Goal: Task Accomplishment & Management: Manage account settings

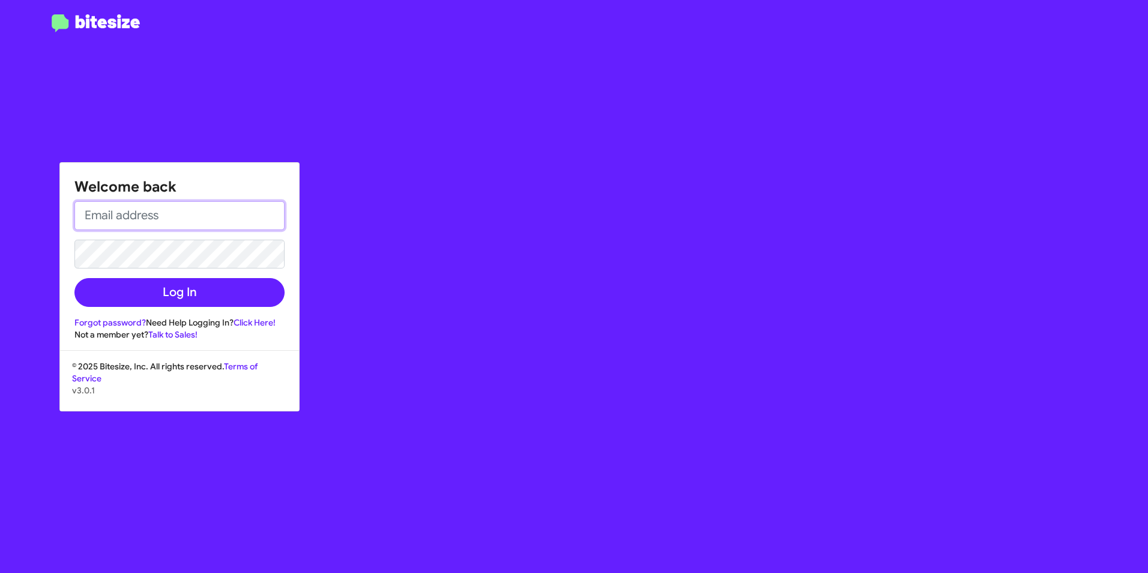
click at [166, 214] on input "email" at bounding box center [179, 215] width 210 height 29
type input "[PERSON_NAME][EMAIL_ADDRESS][PERSON_NAME][PERSON_NAME][DOMAIN_NAME]"
drag, startPoint x: 423, startPoint y: 214, endPoint x: 190, endPoint y: 238, distance: 234.2
click at [423, 215] on div "Welcome back angelo.panico@ferman.com Log In Forgot password? Need Help Logging…" at bounding box center [670, 286] width 957 height 573
click at [389, 225] on div "Welcome back angelo.panico@ferman.com Log In Forgot password? Need Help Logging…" at bounding box center [670, 286] width 957 height 573
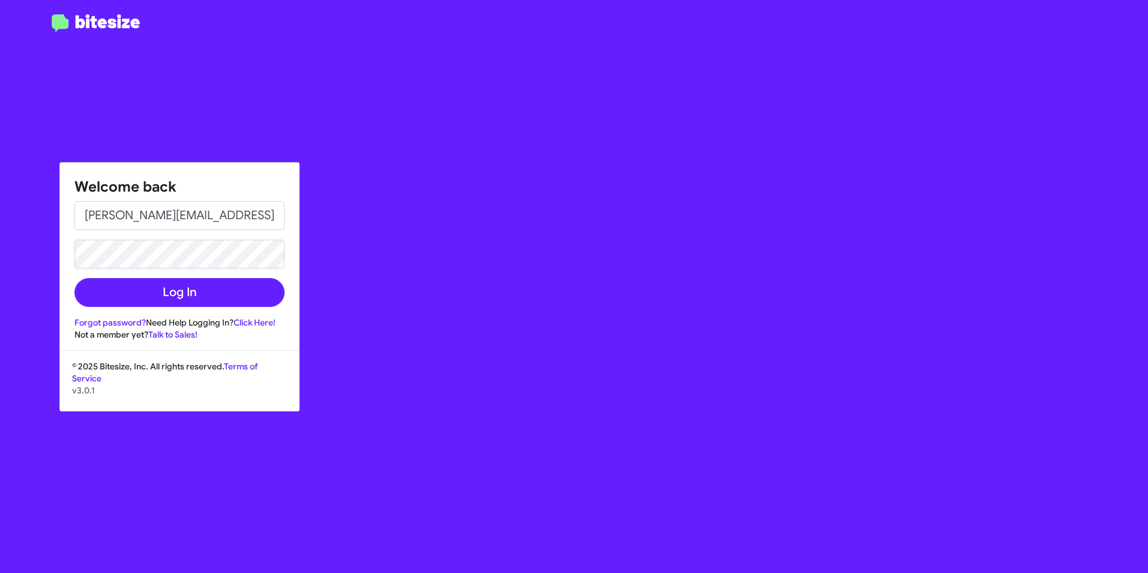
click at [422, 252] on div "Welcome back angelo.panico@ferman.com Log In Forgot password? Need Help Logging…" at bounding box center [670, 286] width 957 height 573
click at [417, 302] on div "Welcome back angelo.panico@ferman.com Log In Forgot password? Need Help Logging…" at bounding box center [670, 286] width 957 height 573
click at [258, 323] on link "Click Here!" at bounding box center [255, 322] width 42 height 11
click at [482, 220] on div "Welcome back angelo.panico@ferman.com Log In Forgot password? Need Help Logging…" at bounding box center [670, 286] width 957 height 573
drag, startPoint x: 512, startPoint y: 163, endPoint x: 509, endPoint y: 124, distance: 39.2
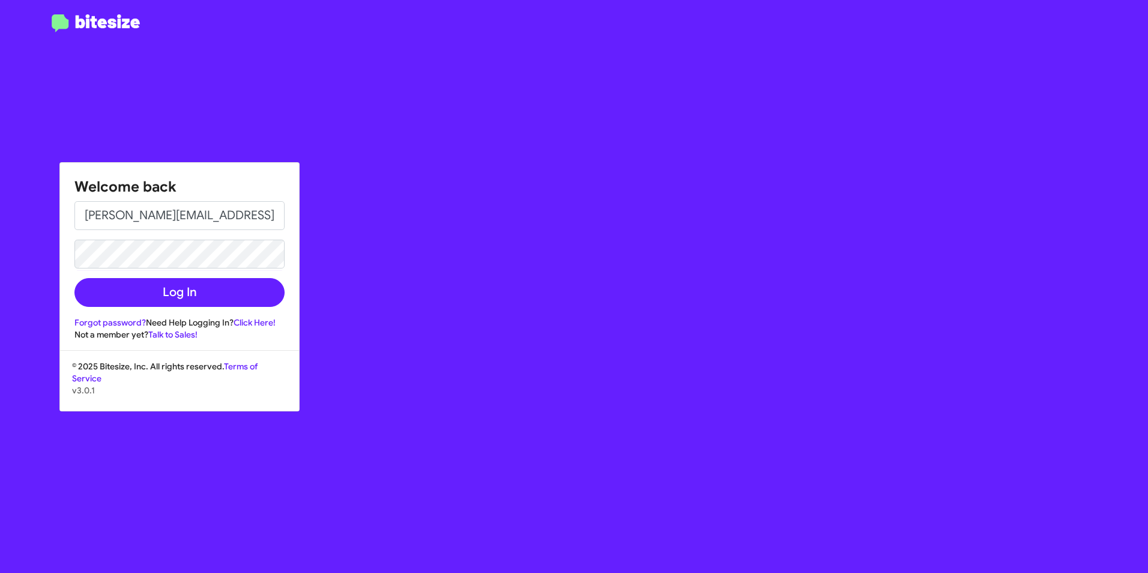
click at [514, 146] on div "Welcome back [PERSON_NAME][EMAIL_ADDRESS][PERSON_NAME][PERSON_NAME][DOMAIN_NAME…" at bounding box center [670, 286] width 957 height 573
click at [168, 55] on div at bounding box center [96, 293] width 192 height 559
drag, startPoint x: 794, startPoint y: 65, endPoint x: 801, endPoint y: 47, distance: 19.4
click at [796, 63] on div "Welcome back [PERSON_NAME][EMAIL_ADDRESS][PERSON_NAME][PERSON_NAME][DOMAIN_NAME…" at bounding box center [670, 286] width 957 height 573
drag, startPoint x: 727, startPoint y: 117, endPoint x: 676, endPoint y: 118, distance: 51.1
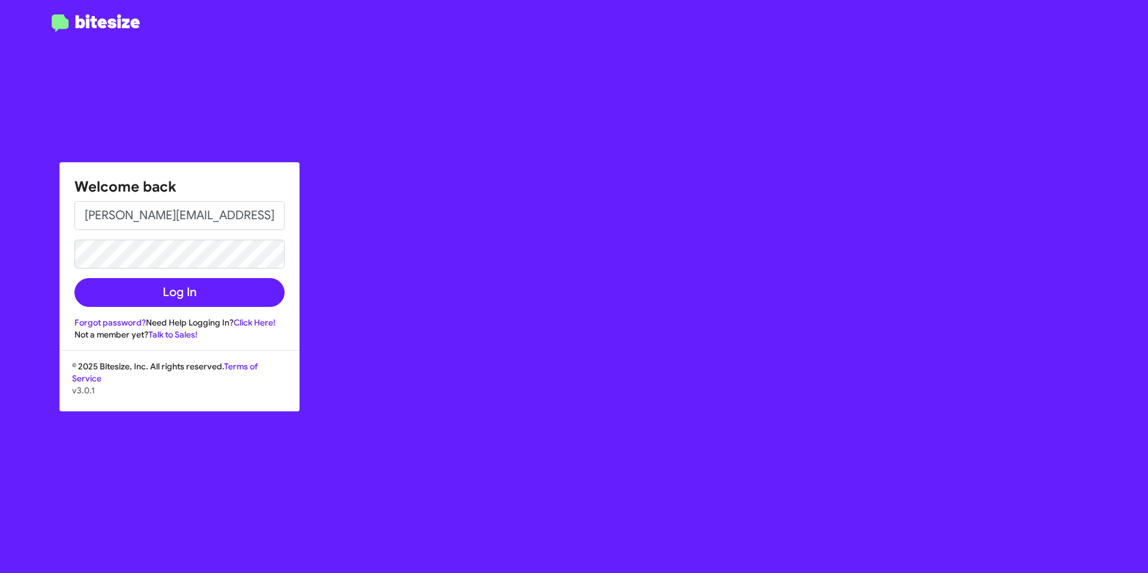
click at [713, 118] on div "Welcome back [PERSON_NAME][EMAIL_ADDRESS][PERSON_NAME][PERSON_NAME][DOMAIN_NAME…" at bounding box center [670, 286] width 957 height 573
click at [112, 52] on div at bounding box center [96, 293] width 192 height 559
click at [516, 238] on div "Welcome back [PERSON_NAME][EMAIL_ADDRESS][PERSON_NAME][PERSON_NAME][DOMAIN_NAME…" at bounding box center [670, 286] width 957 height 573
click at [599, 232] on div "Welcome back [PERSON_NAME][EMAIL_ADDRESS][PERSON_NAME][PERSON_NAME][DOMAIN_NAME…" at bounding box center [670, 286] width 957 height 573
click at [517, 208] on div "Welcome back [PERSON_NAME][EMAIL_ADDRESS][PERSON_NAME][PERSON_NAME][DOMAIN_NAME…" at bounding box center [670, 286] width 957 height 573
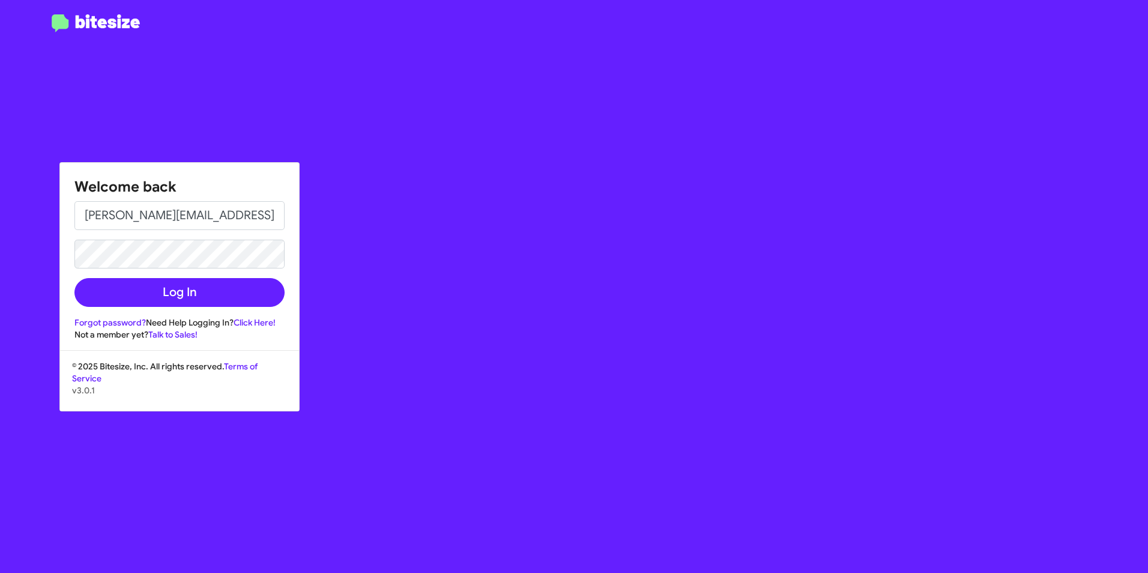
click at [792, 210] on div "Welcome back [PERSON_NAME][EMAIL_ADDRESS][PERSON_NAME][PERSON_NAME][DOMAIN_NAME…" at bounding box center [670, 286] width 957 height 573
click at [143, 214] on input "email" at bounding box center [179, 215] width 210 height 29
type input "[PERSON_NAME][EMAIL_ADDRESS][PERSON_NAME][PERSON_NAME][DOMAIN_NAME]"
drag, startPoint x: 415, startPoint y: 258, endPoint x: 420, endPoint y: 262, distance: 6.5
click at [418, 260] on div "Welcome back [PERSON_NAME][EMAIL_ADDRESS][PERSON_NAME][PERSON_NAME][DOMAIN_NAME…" at bounding box center [670, 286] width 957 height 573
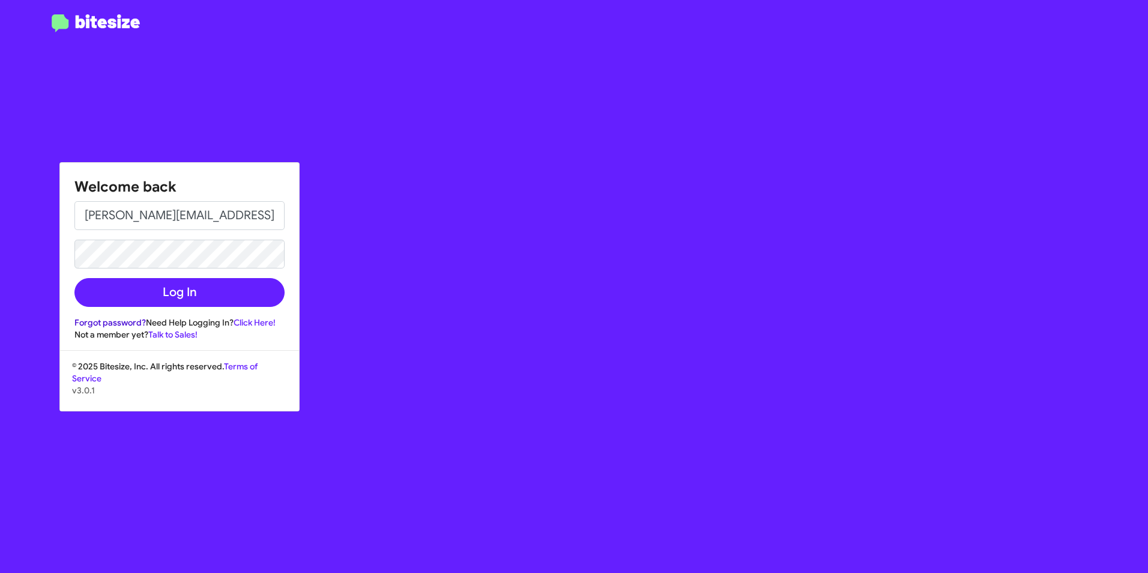
click at [106, 320] on link "Forgot password?" at bounding box center [109, 322] width 71 height 11
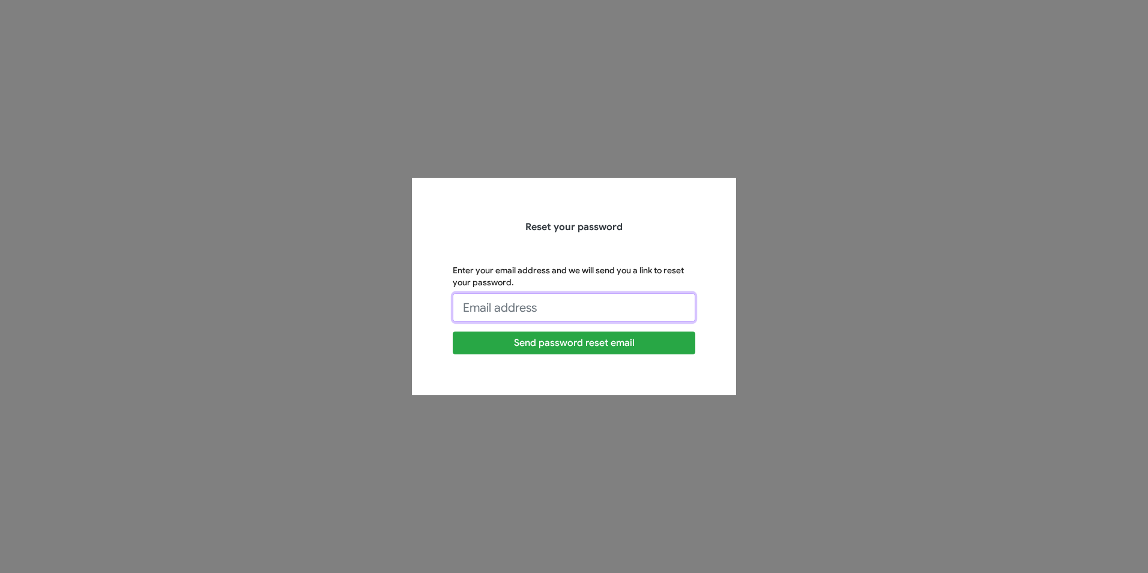
click at [558, 306] on input "Enter your email address and we will send you a link to reset your password." at bounding box center [574, 307] width 243 height 29
type input "[PERSON_NAME][EMAIL_ADDRESS][PERSON_NAME][PERSON_NAME][DOMAIN_NAME]"
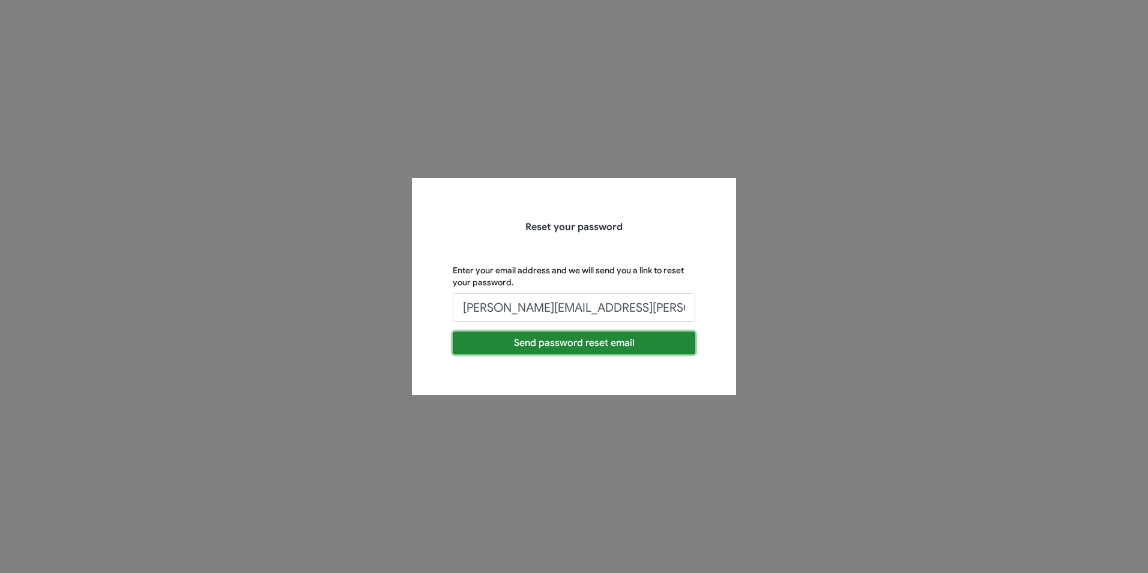
click at [587, 341] on button "Send password reset email" at bounding box center [574, 343] width 243 height 23
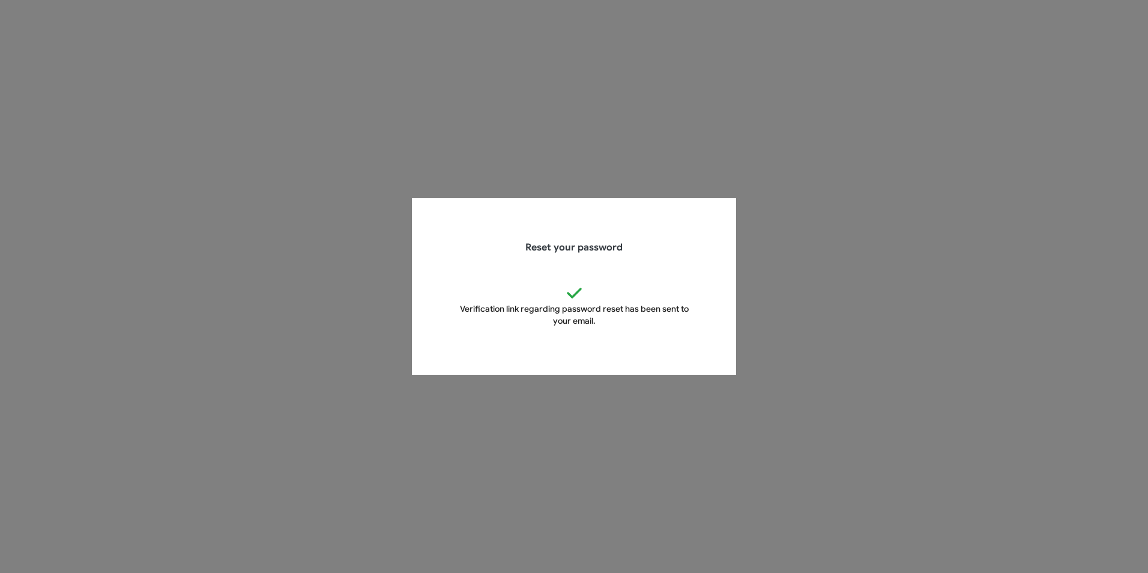
click at [893, 260] on div "Reset your password Verification link regarding password reset has been sent to…" at bounding box center [574, 286] width 685 height 177
click at [960, 307] on app-forgot-password "Reset your password Verification link regarding password reset has been sent to…" at bounding box center [574, 286] width 1148 height 573
click at [567, 115] on app-forgot-password "Reset your password Verification link regarding password reset has been sent to…" at bounding box center [574, 286] width 1148 height 573
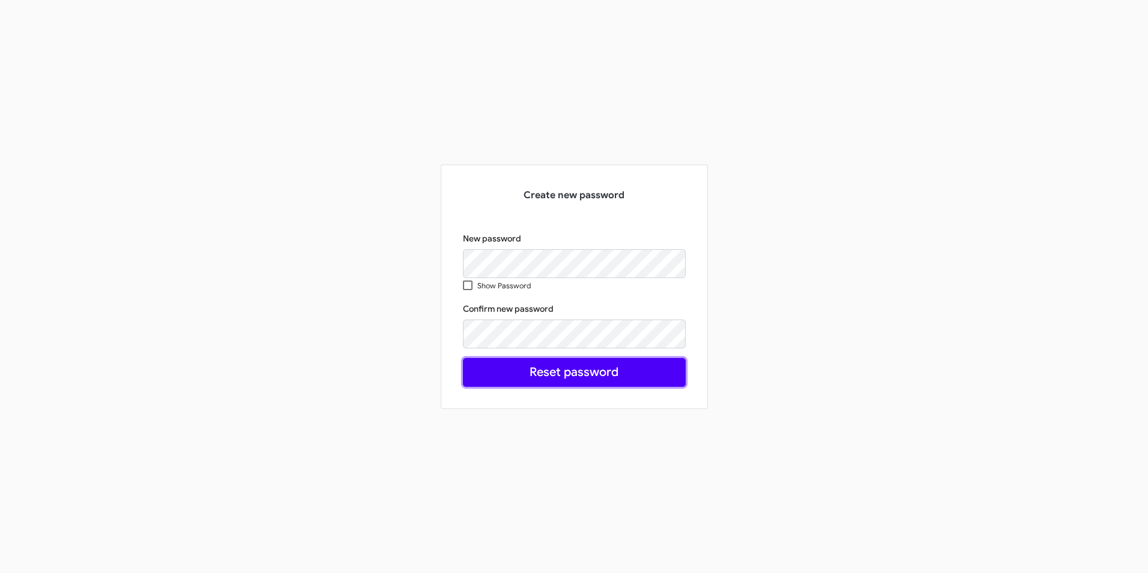
click at [568, 366] on button "Reset password" at bounding box center [574, 372] width 223 height 29
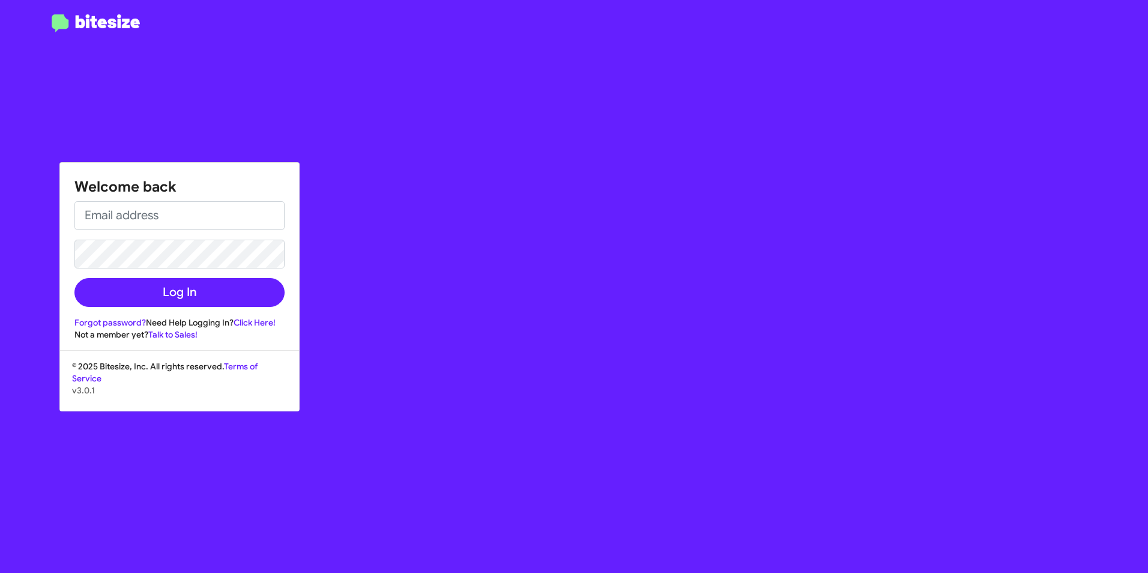
click at [719, 157] on div "Welcome back Log In Forgot password? Need Help Logging In? Click Here! Not a me…" at bounding box center [670, 286] width 957 height 573
click at [187, 219] on input "email" at bounding box center [179, 215] width 210 height 29
type input "[PERSON_NAME][EMAIL_ADDRESS][PERSON_NAME][PERSON_NAME][DOMAIN_NAME]"
click at [74, 278] on button "Log In" at bounding box center [179, 292] width 210 height 29
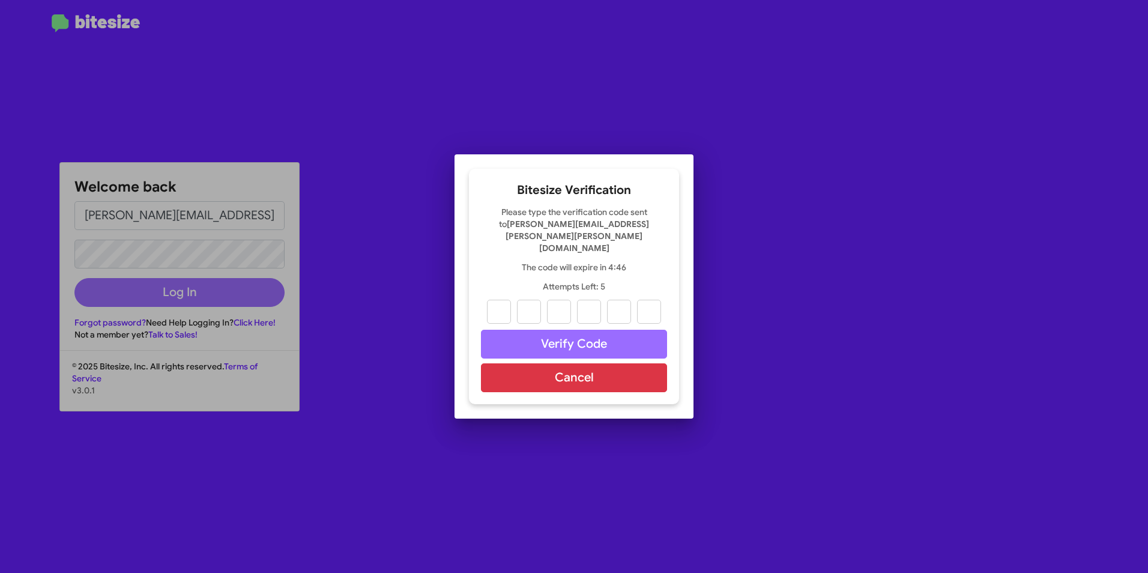
click at [822, 163] on div at bounding box center [574, 286] width 1148 height 573
click at [505, 302] on input "text" at bounding box center [499, 312] width 24 height 24
type input "6"
type input "9"
type input "7"
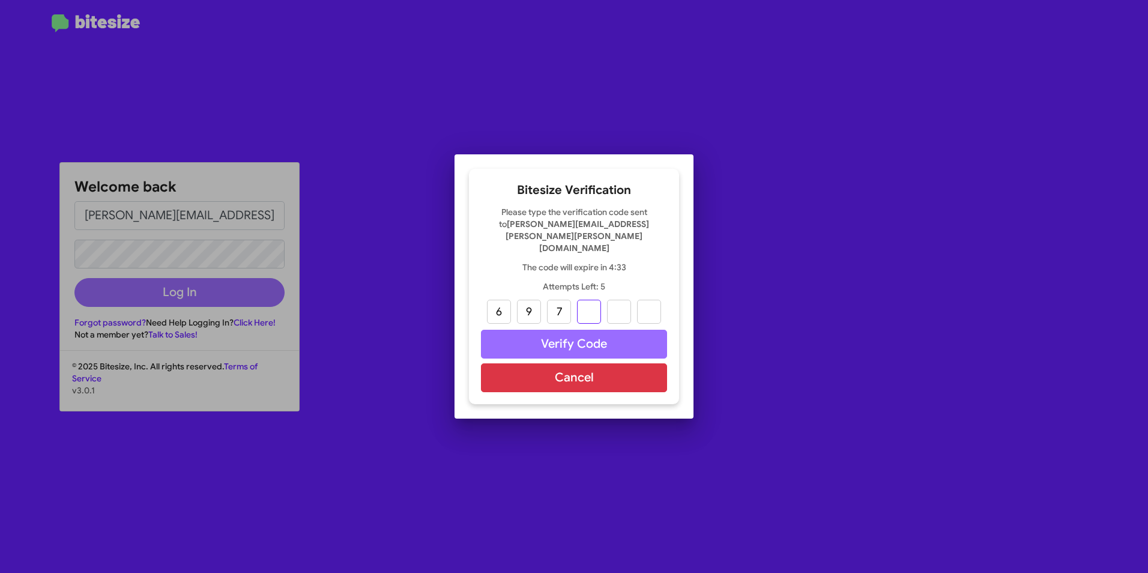
type input "5"
type input "3"
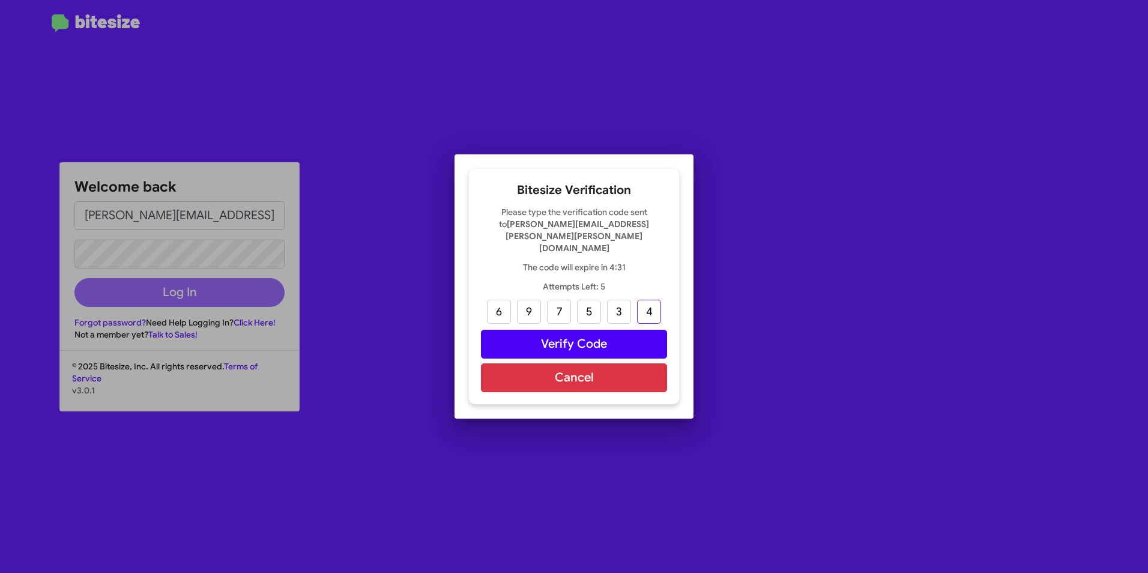
type input "4"
click at [583, 330] on button "Verify Code" at bounding box center [574, 344] width 186 height 29
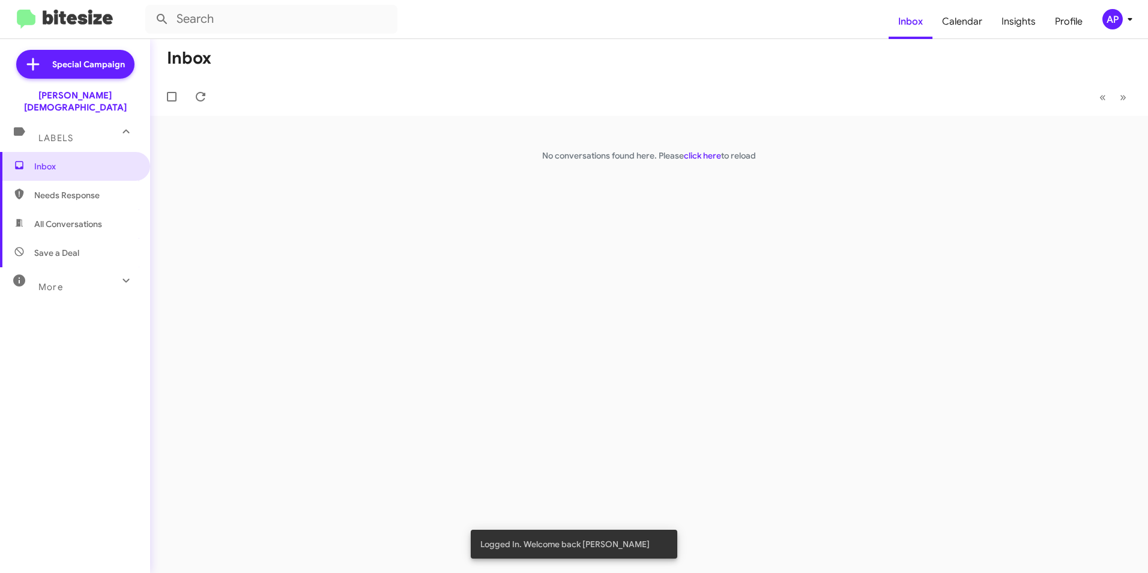
click at [598, 240] on div "Inbox « Previous » Next No conversations found here. Please click here to reload" at bounding box center [649, 306] width 998 height 534
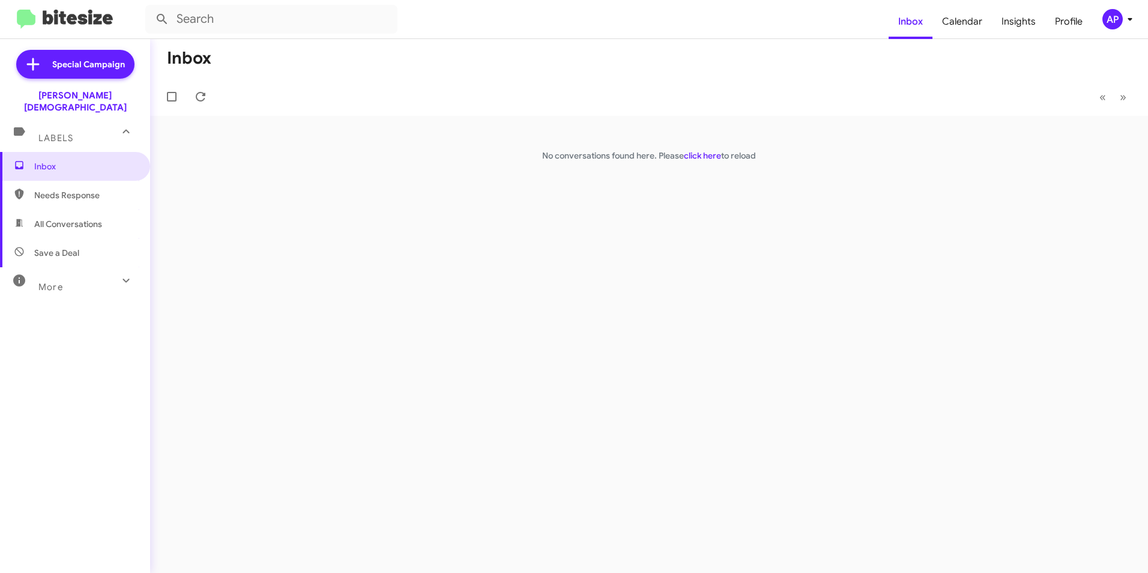
click at [701, 156] on link "click here" at bounding box center [702, 155] width 37 height 11
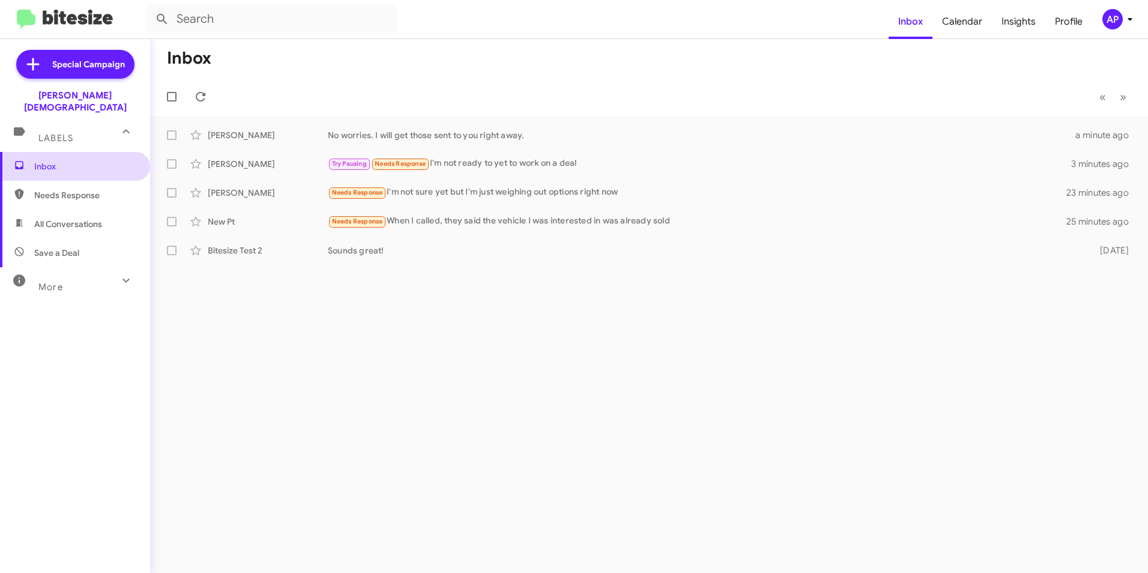
click at [48, 160] on span "Inbox" at bounding box center [85, 166] width 102 height 12
click at [55, 133] on span "Labels" at bounding box center [55, 138] width 35 height 11
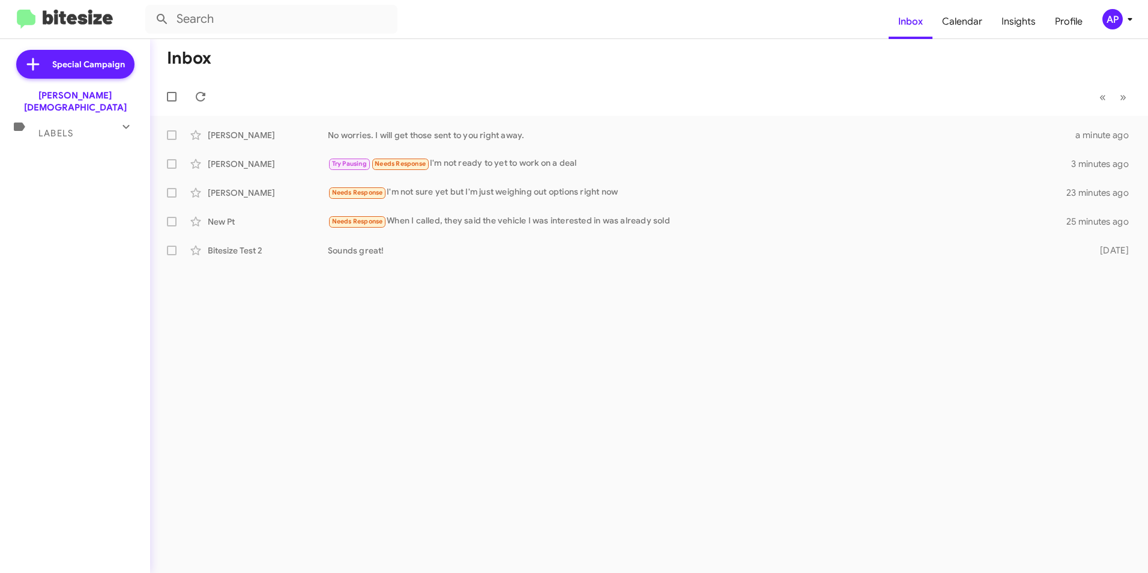
click at [61, 128] on span "Labels" at bounding box center [55, 133] width 35 height 11
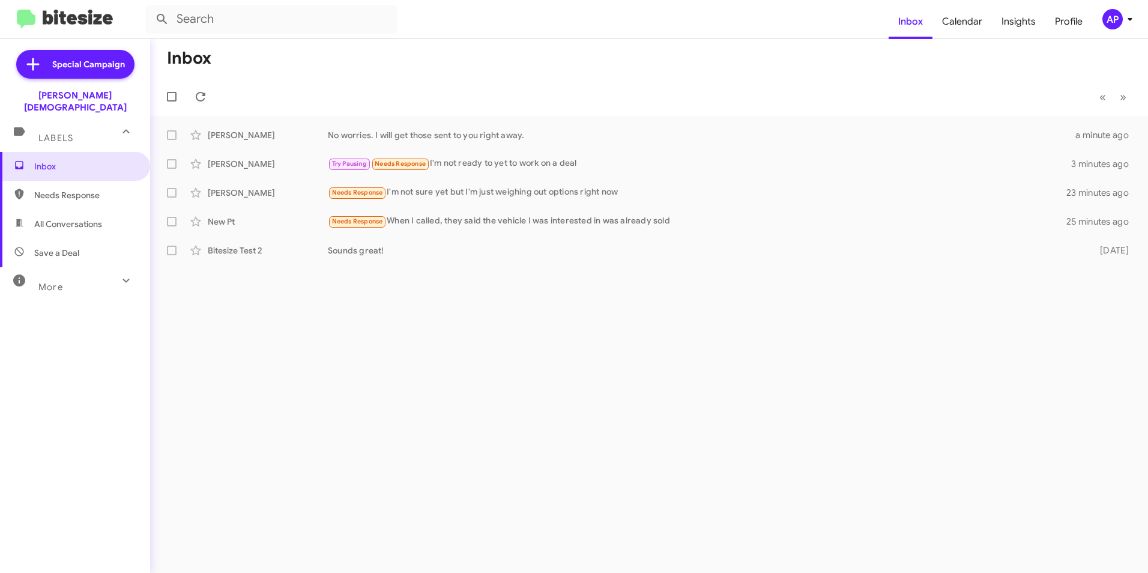
click at [48, 133] on span "Labels" at bounding box center [55, 138] width 35 height 11
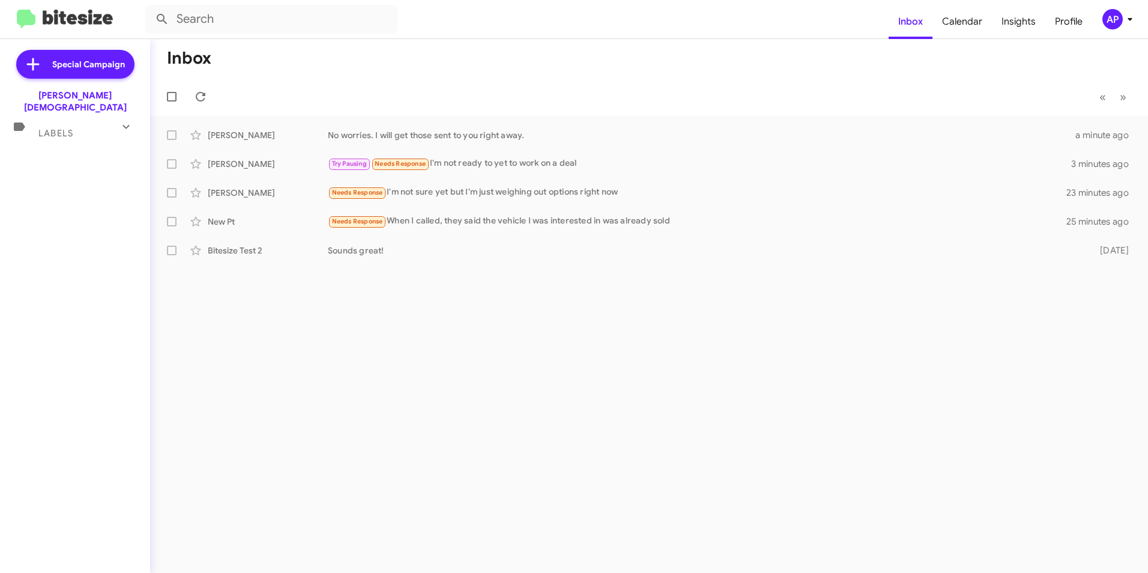
click at [50, 128] on span "Labels" at bounding box center [55, 133] width 35 height 11
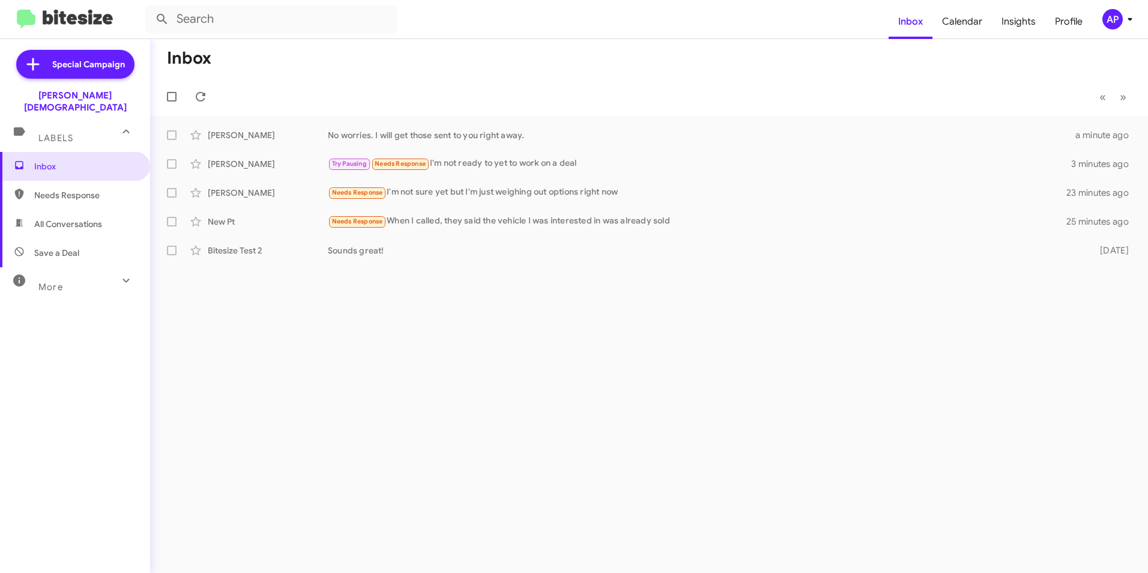
drag, startPoint x: 392, startPoint y: 329, endPoint x: 375, endPoint y: 329, distance: 17.4
click at [393, 329] on div "Inbox « Previous » Next Michael Biratsis No worries. I will get those sent to y…" at bounding box center [649, 306] width 998 height 534
click at [58, 282] on span "More" at bounding box center [50, 287] width 25 height 11
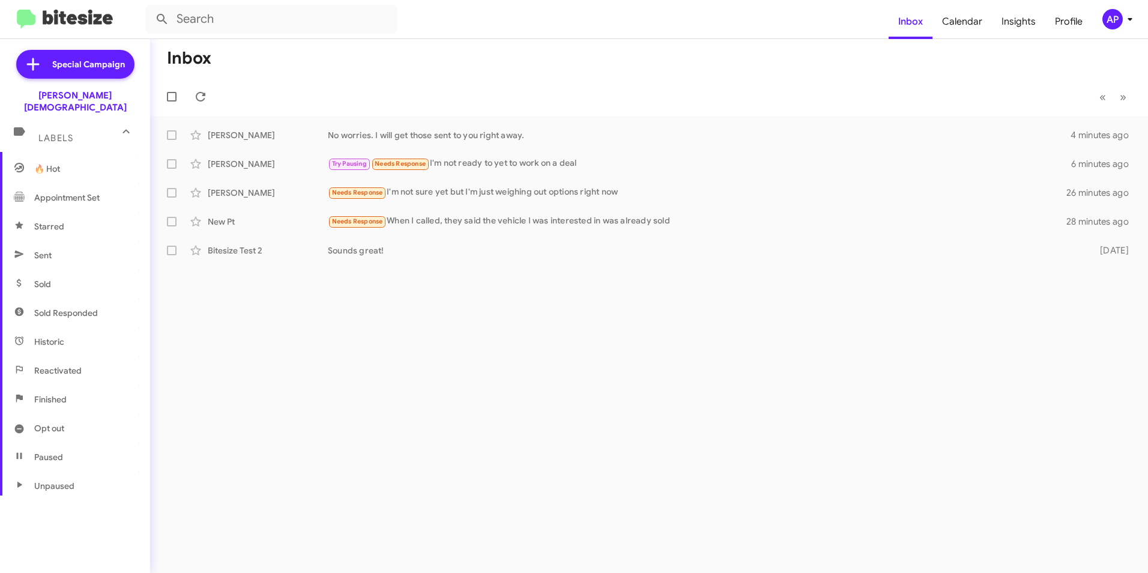
scroll to position [223, 0]
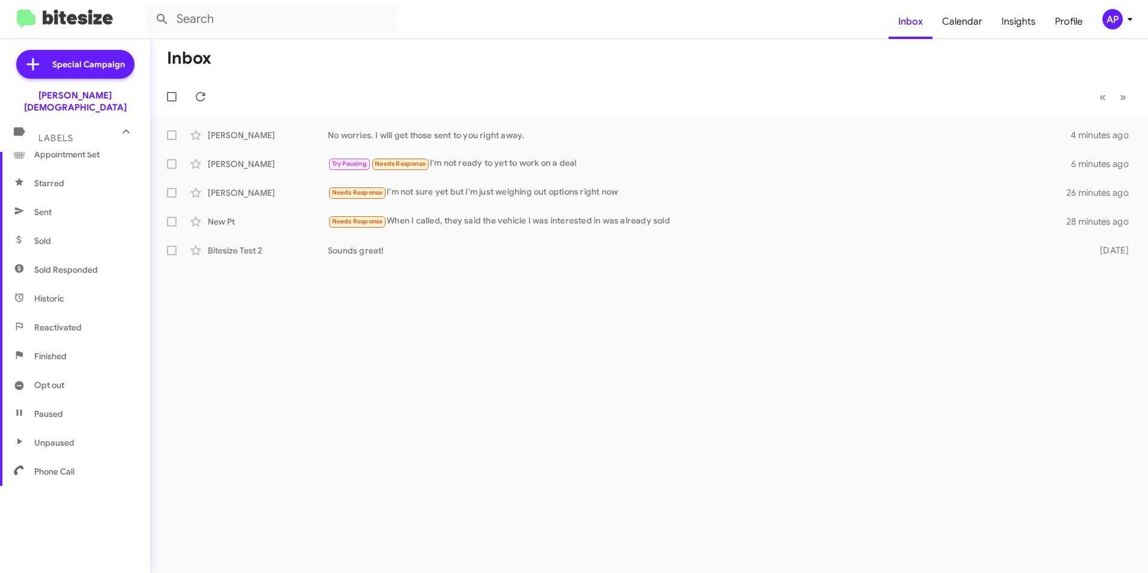
drag, startPoint x: 357, startPoint y: 307, endPoint x: 356, endPoint y: 298, distance: 8.5
click at [357, 307] on div "Inbox « Previous » Next Michael Biratsis No worries. I will get those sent to y…" at bounding box center [649, 306] width 998 height 534
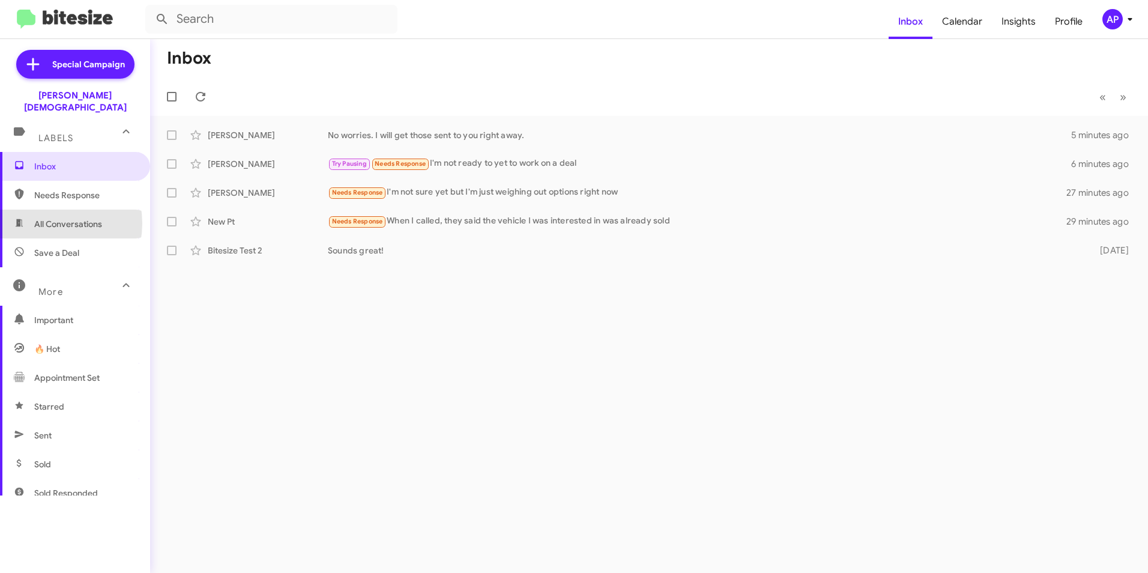
click at [44, 218] on span "All Conversations" at bounding box center [68, 224] width 68 height 12
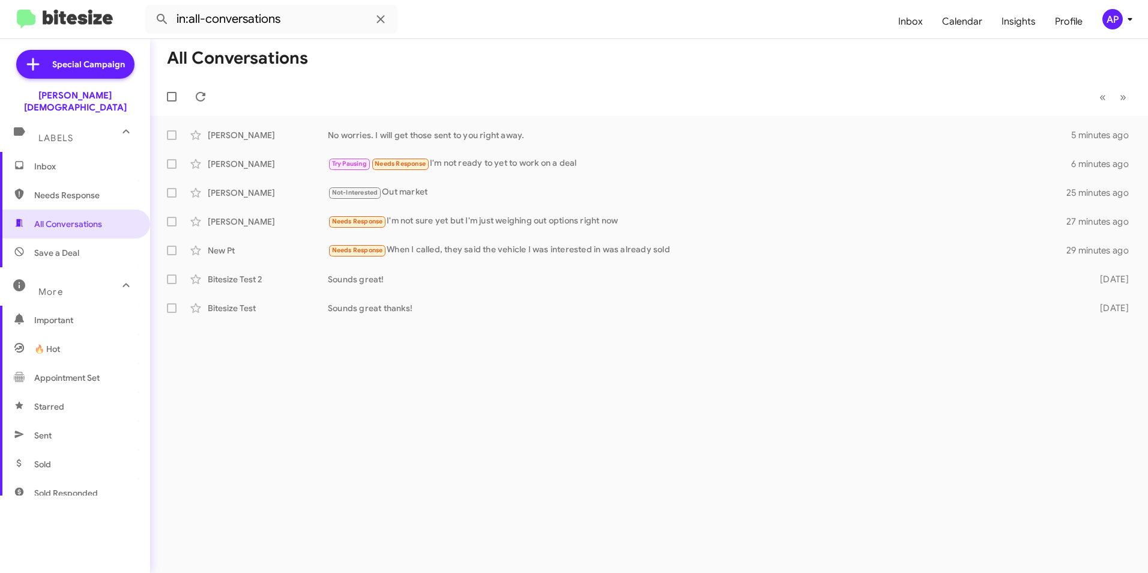
click at [54, 189] on span "Needs Response" at bounding box center [85, 195] width 102 height 12
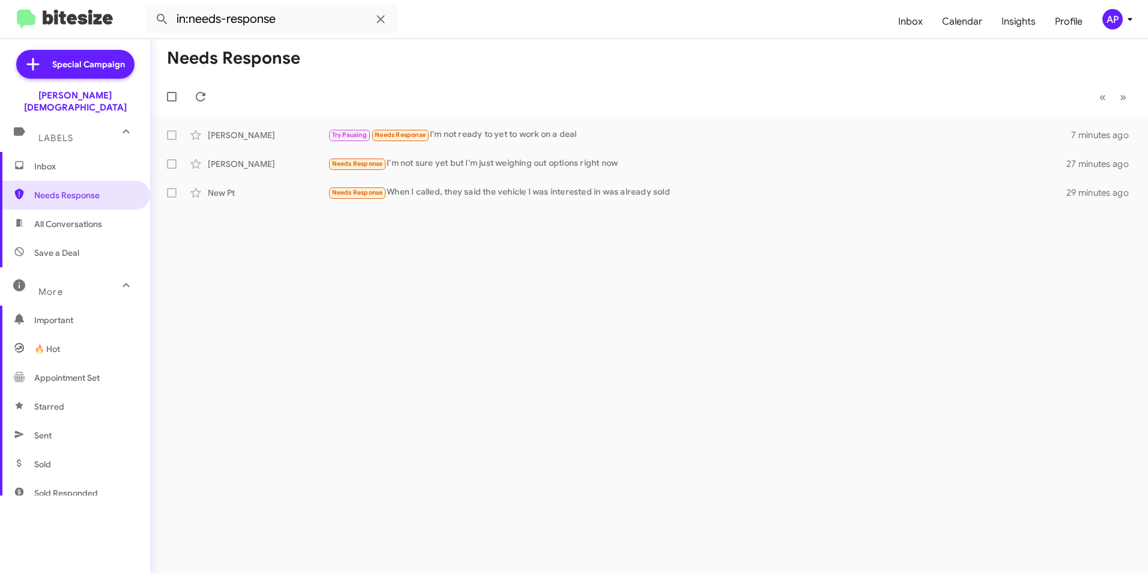
click at [647, 301] on div "Needs Response « Previous » Next Robert Pattermann Try Pausing Needs Response I…" at bounding box center [649, 306] width 998 height 534
click at [69, 133] on span "Labels" at bounding box center [55, 138] width 35 height 11
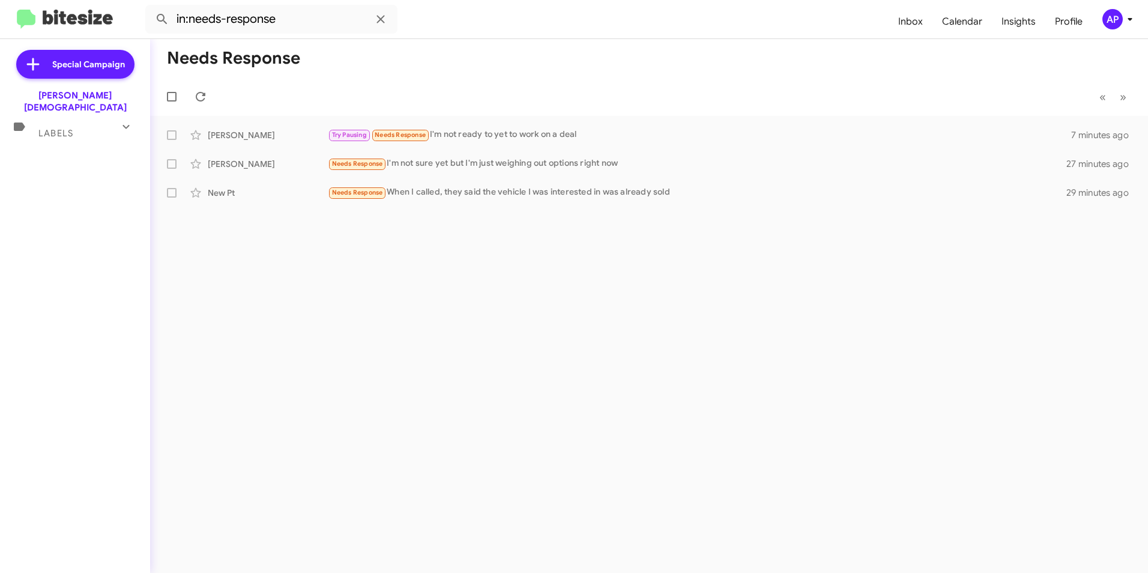
click at [97, 124] on div "Labels" at bounding box center [63, 128] width 107 height 22
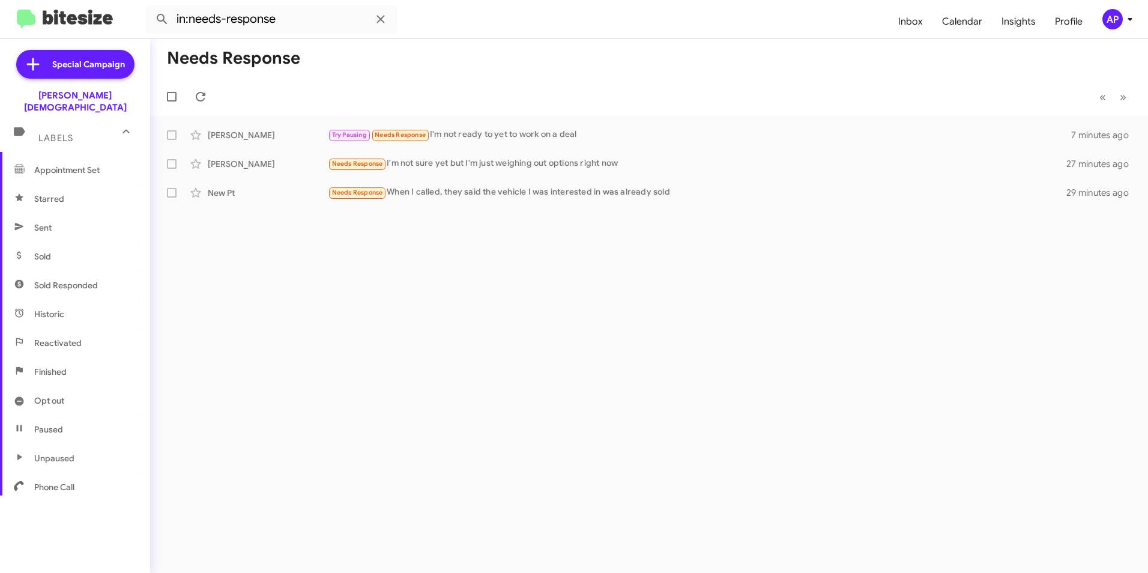
scroll to position [223, 0]
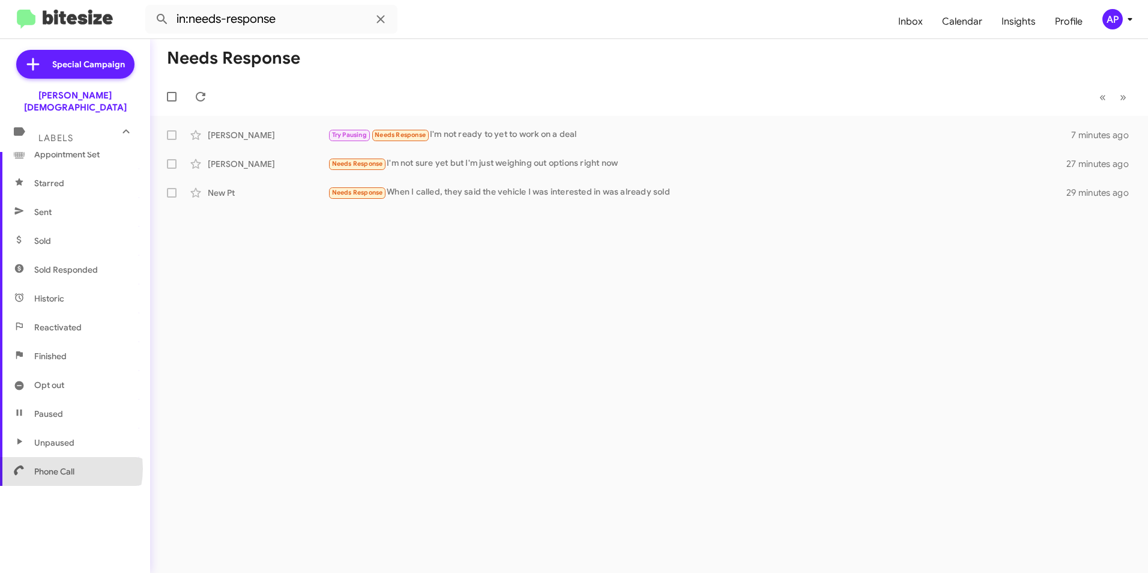
click at [54, 465] on span "Phone Call" at bounding box center [54, 471] width 40 height 12
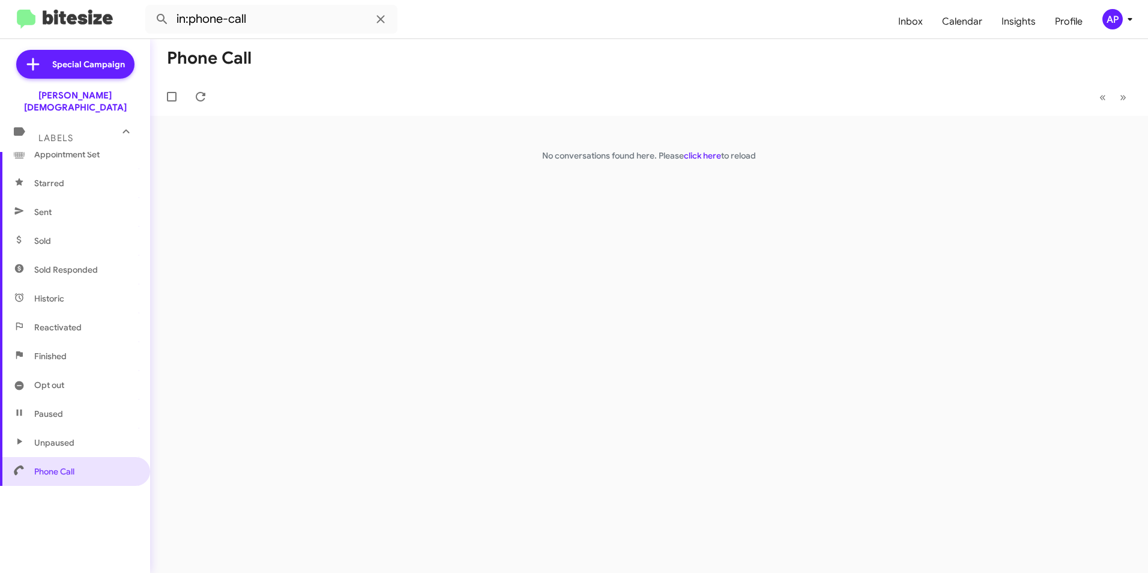
click at [47, 350] on span "Finished" at bounding box center [50, 356] width 32 height 12
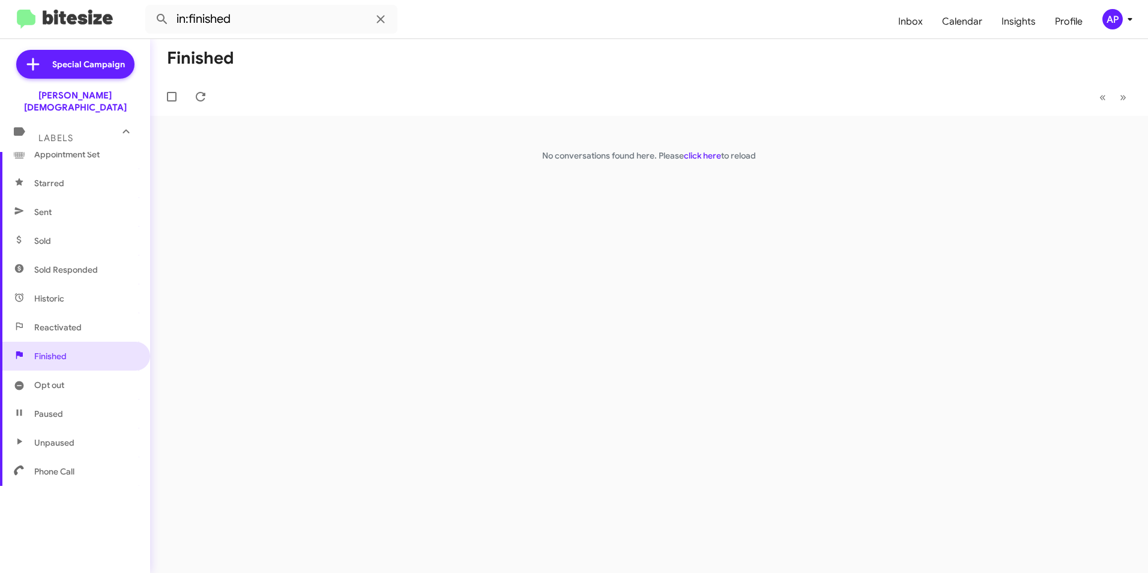
drag, startPoint x: 72, startPoint y: 317, endPoint x: 90, endPoint y: 312, distance: 18.8
click at [72, 321] on span "Reactivated" at bounding box center [57, 327] width 47 height 12
click at [42, 292] on span "Historic" at bounding box center [49, 298] width 30 height 12
click at [61, 264] on span "Sold Responded" at bounding box center [66, 270] width 64 height 12
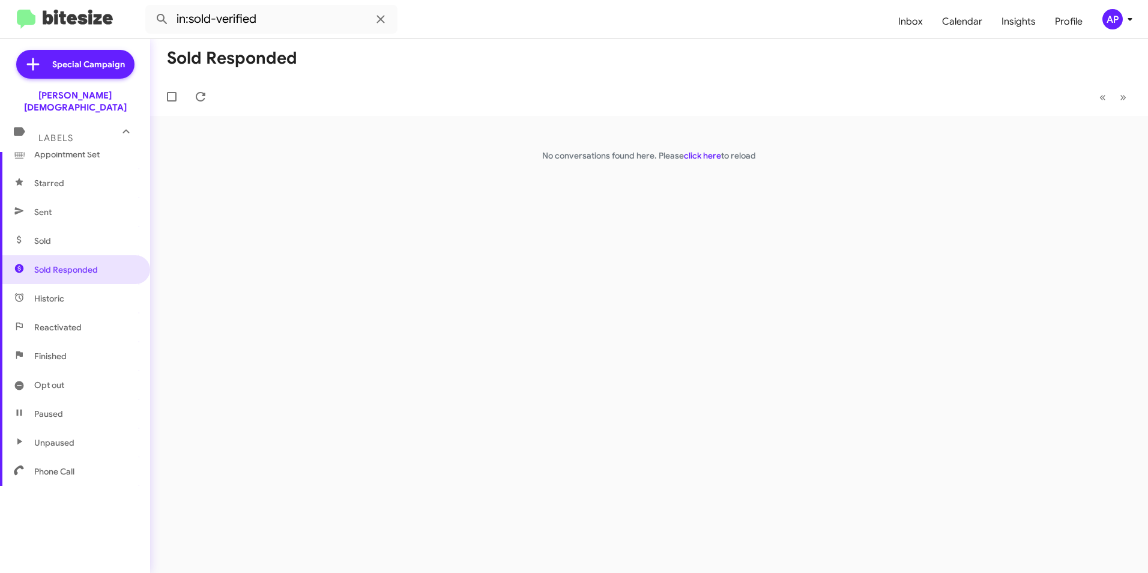
click at [46, 206] on span "Sent" at bounding box center [42, 212] width 17 height 12
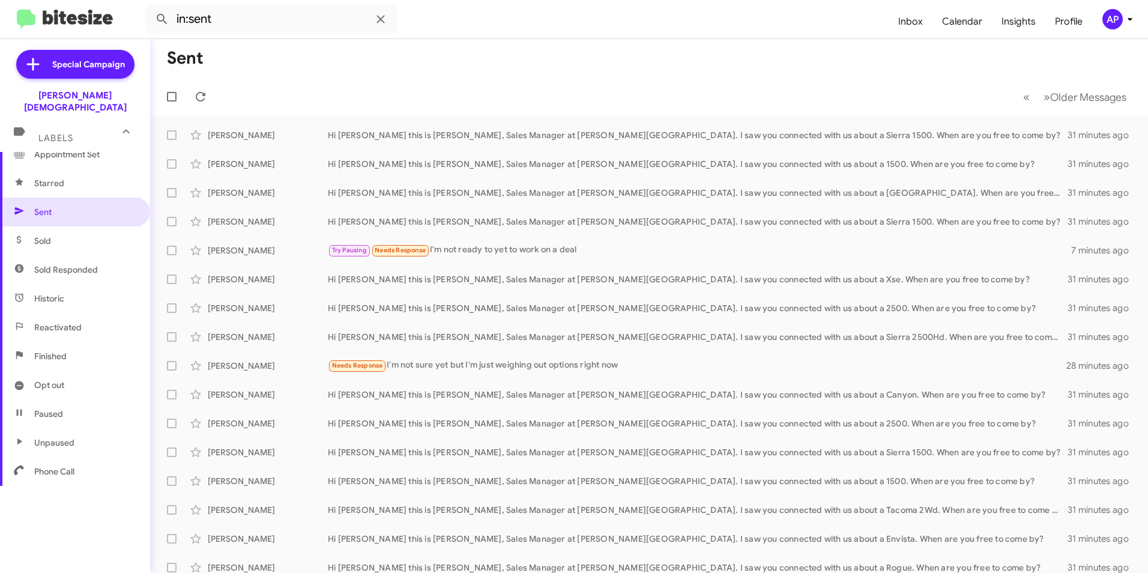
click at [49, 177] on span "Starred" at bounding box center [49, 183] width 30 height 12
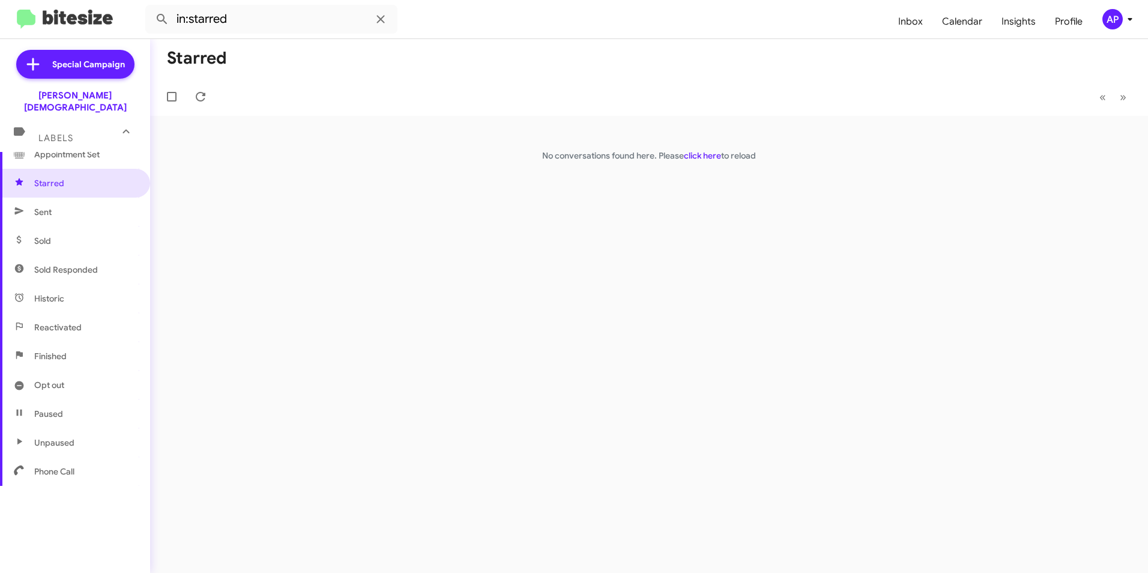
click at [50, 133] on span "Labels" at bounding box center [55, 138] width 35 height 11
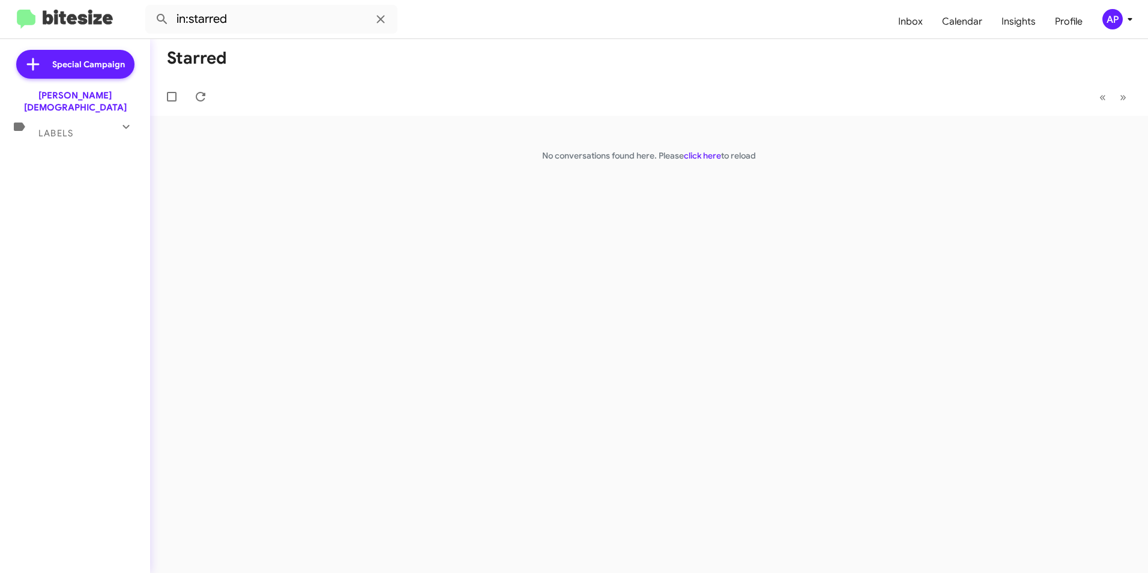
click at [52, 128] on span "Labels" at bounding box center [55, 133] width 35 height 11
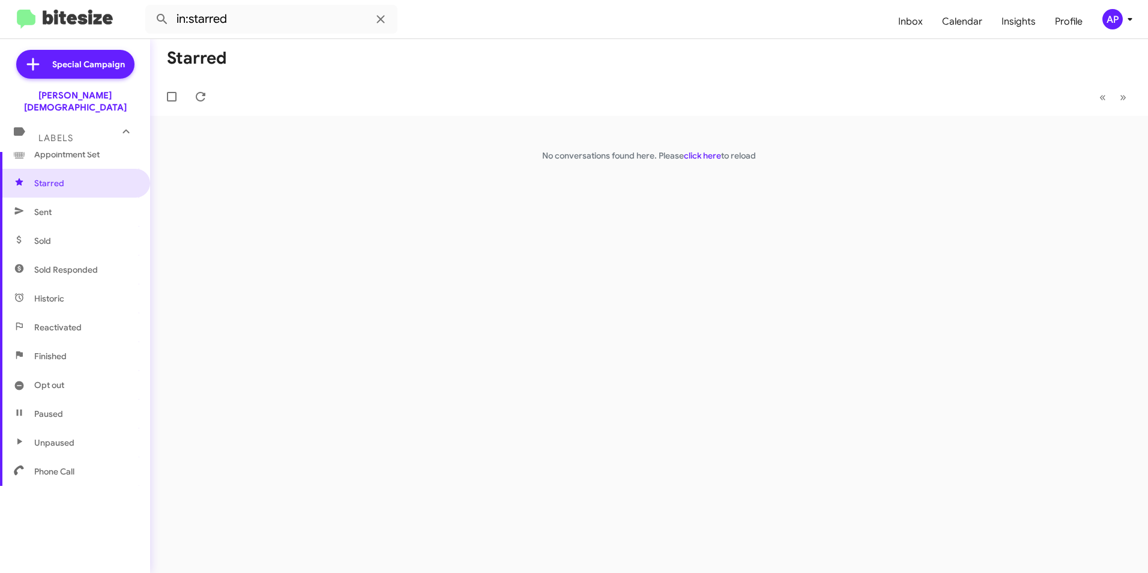
click at [52, 292] on span "Historic" at bounding box center [49, 298] width 30 height 12
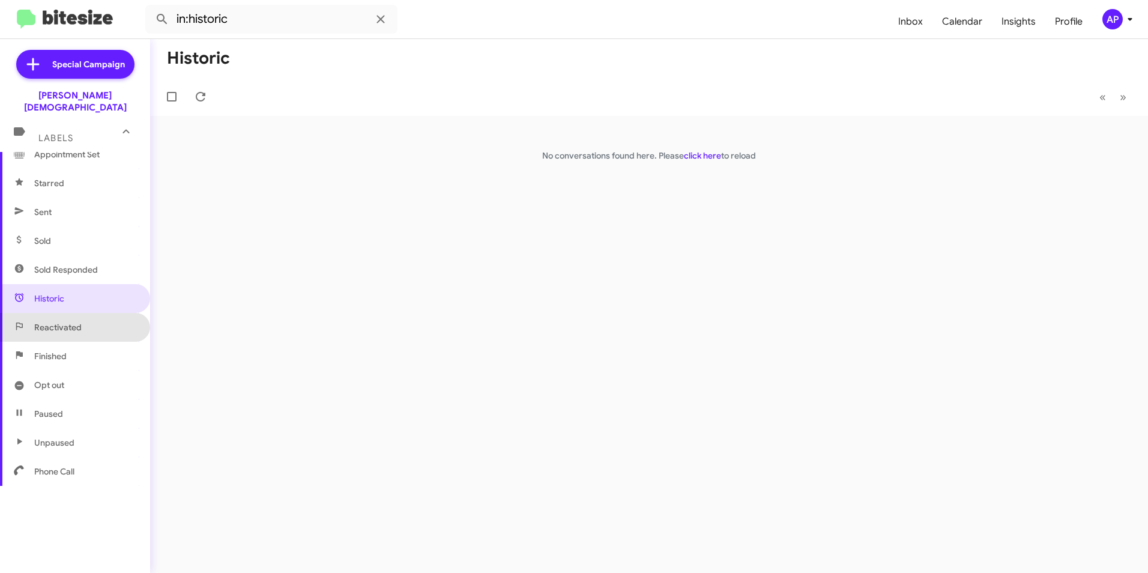
click at [80, 321] on span "Reactivated" at bounding box center [57, 327] width 47 height 12
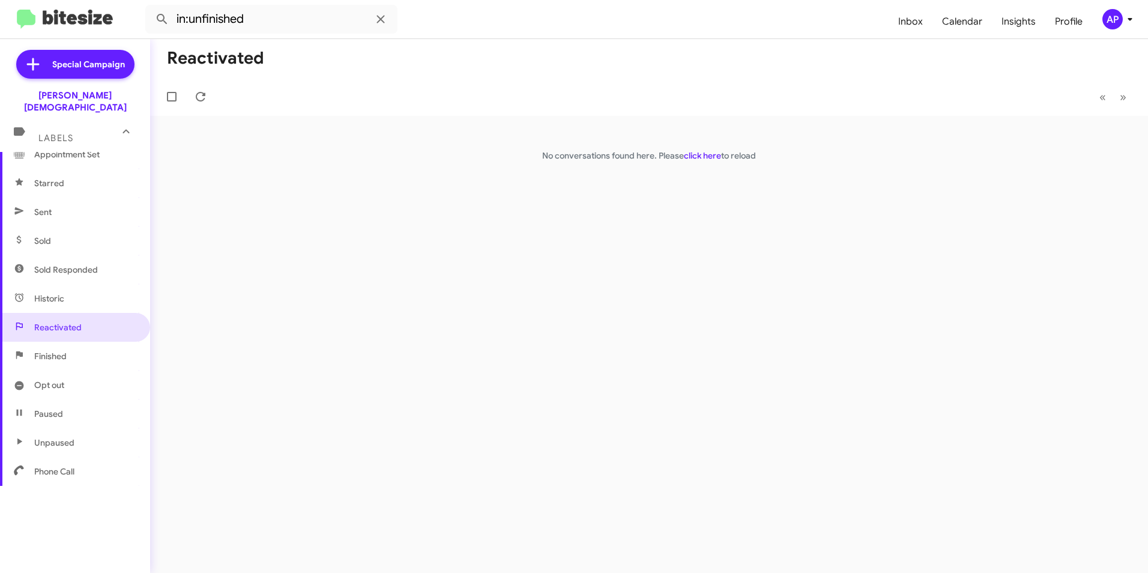
click at [43, 350] on span "Finished" at bounding box center [50, 356] width 32 height 12
type input "in:finished"
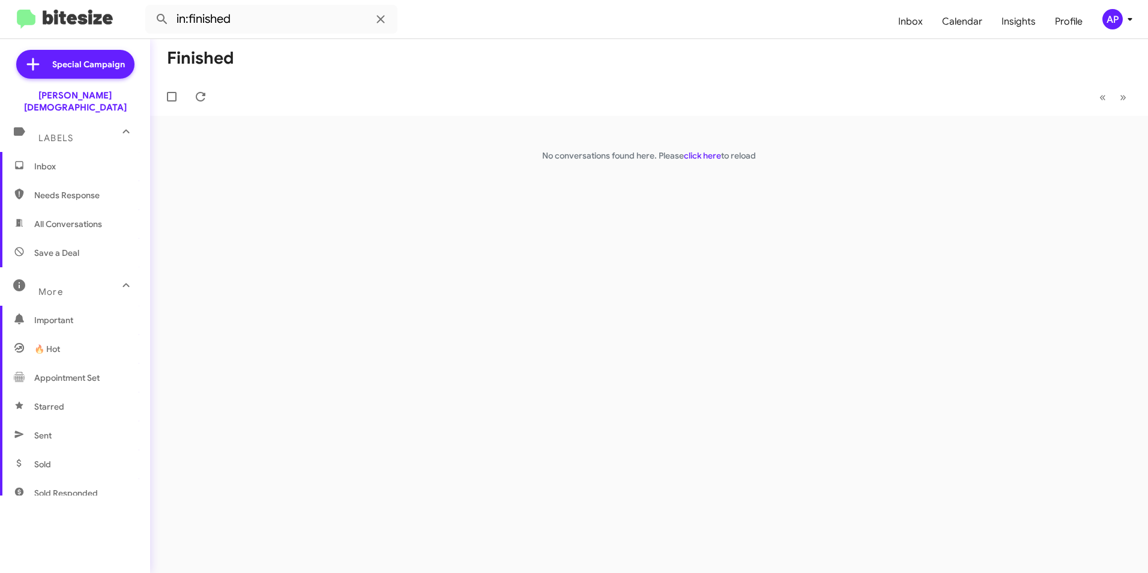
click at [50, 160] on span "Inbox" at bounding box center [85, 166] width 102 height 12
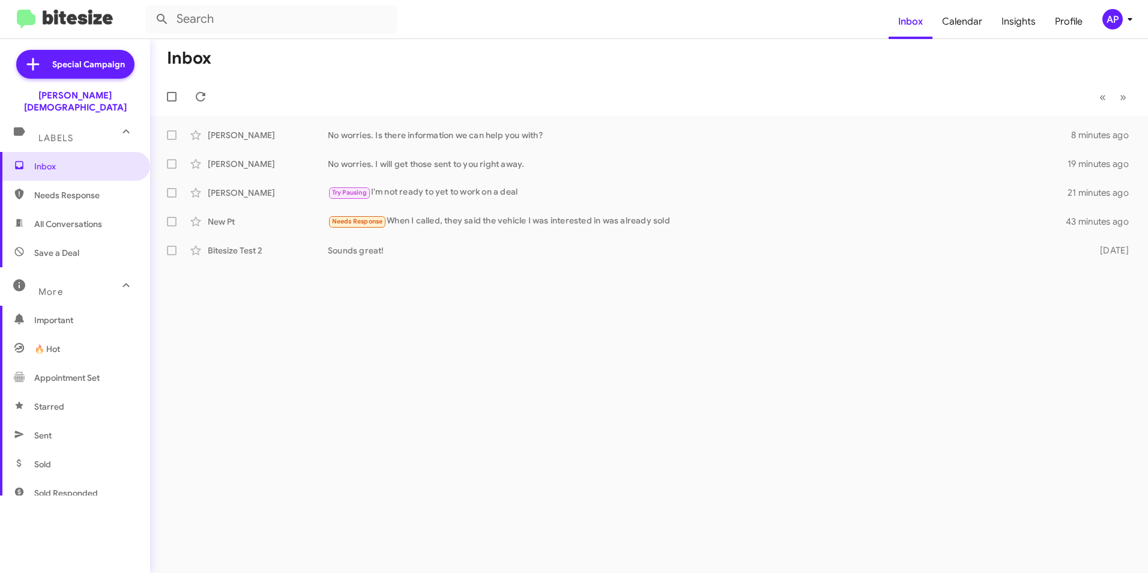
click at [649, 350] on div "Inbox « Previous » Next Cheyenne Brinner No worries. Is there information we ca…" at bounding box center [649, 306] width 998 height 534
click at [570, 338] on div "Inbox « Previous » Next Cheyenne Brinner No worries. Is there information we ca…" at bounding box center [649, 306] width 998 height 534
click at [47, 160] on span "Inbox" at bounding box center [85, 166] width 102 height 12
click at [65, 189] on span "Needs Response" at bounding box center [85, 195] width 102 height 12
type input "in:needs-response"
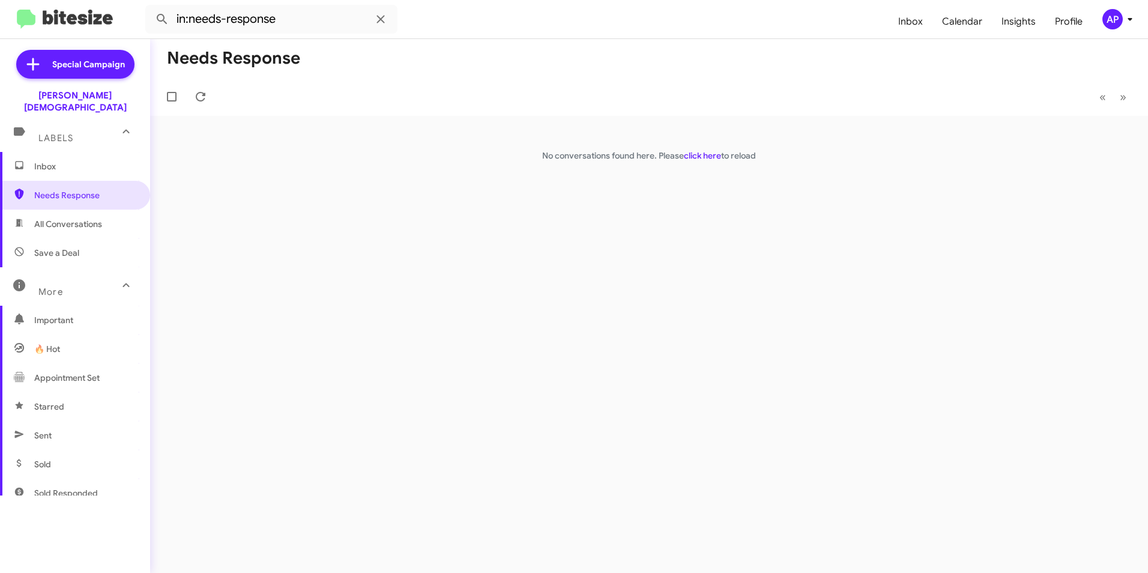
click at [463, 262] on div "Needs Response « Previous » Next No conversations found here. Please click here…" at bounding box center [649, 306] width 998 height 534
click at [41, 160] on span "Inbox" at bounding box center [85, 166] width 102 height 12
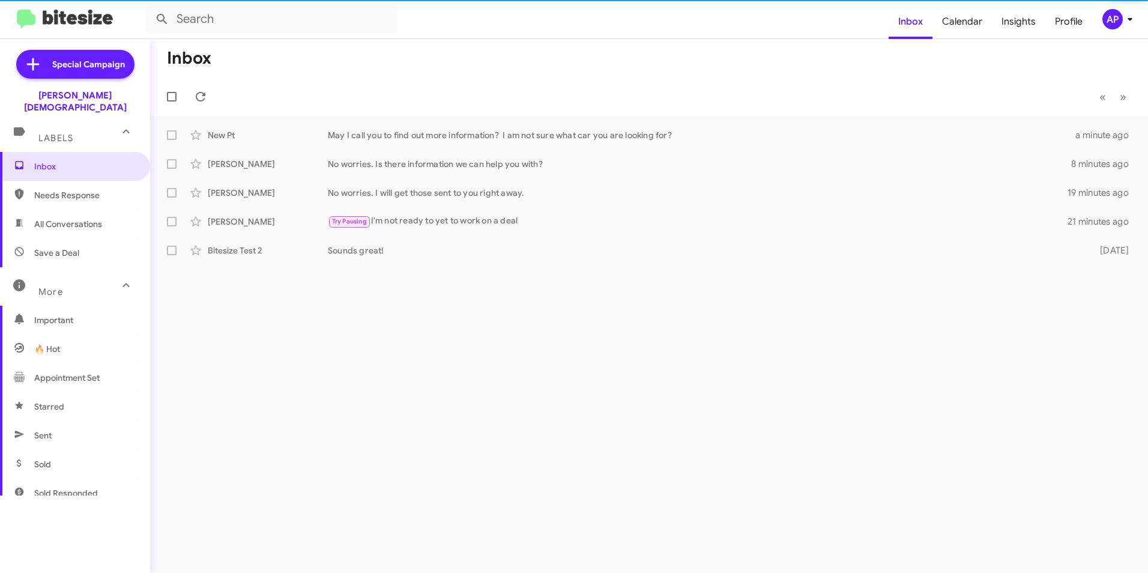
click at [50, 133] on span "Labels" at bounding box center [55, 138] width 35 height 11
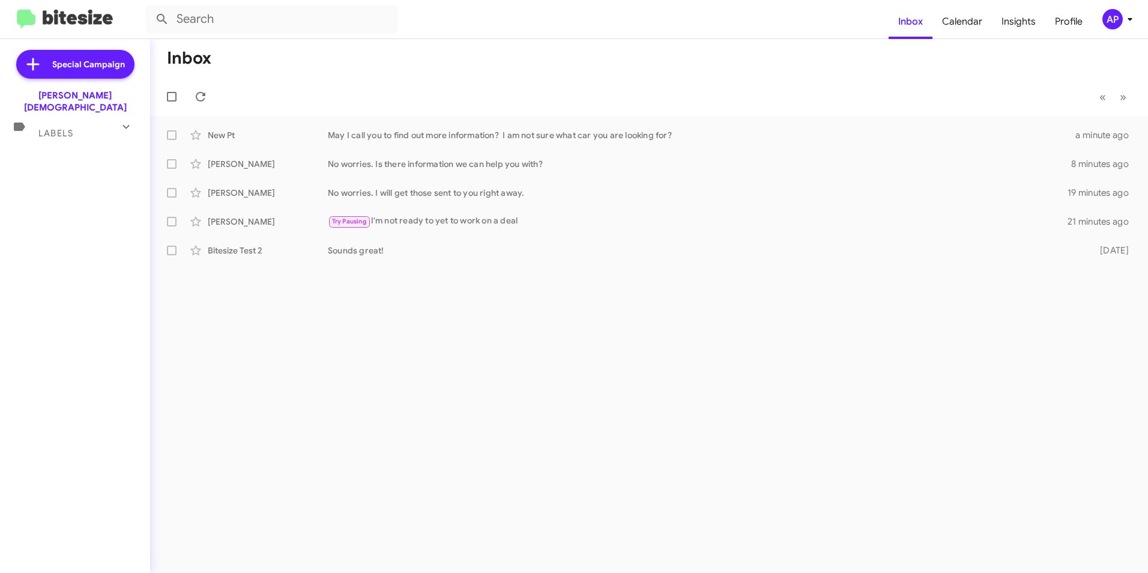
click at [51, 128] on span "Labels" at bounding box center [55, 133] width 35 height 11
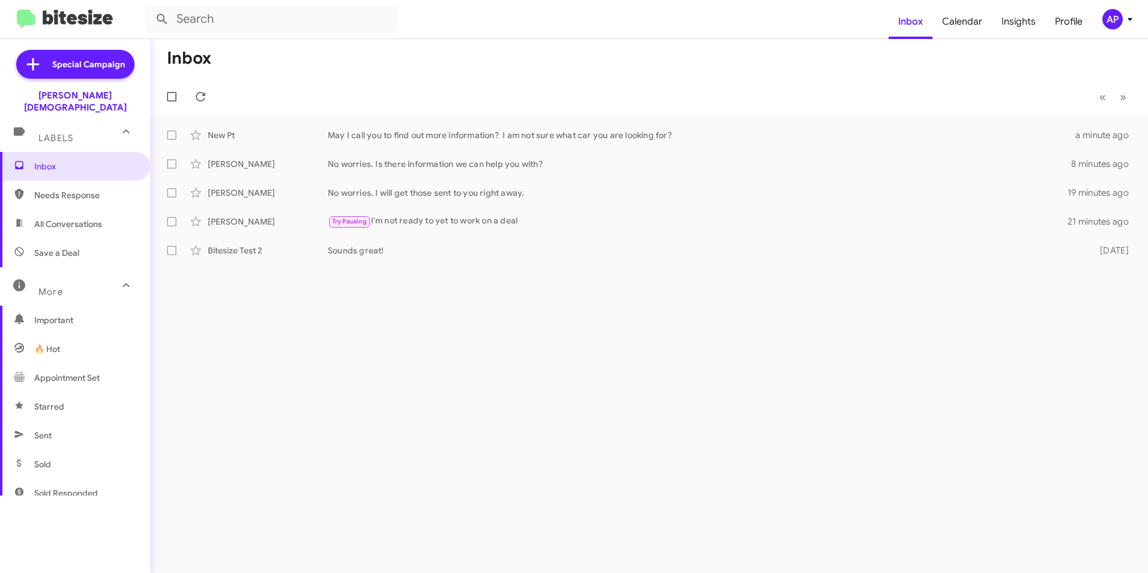
click at [433, 326] on div "Inbox « Previous » Next New Pt May I call you to find out more information? I a…" at bounding box center [649, 306] width 998 height 534
